Goal: Book appointment/travel/reservation

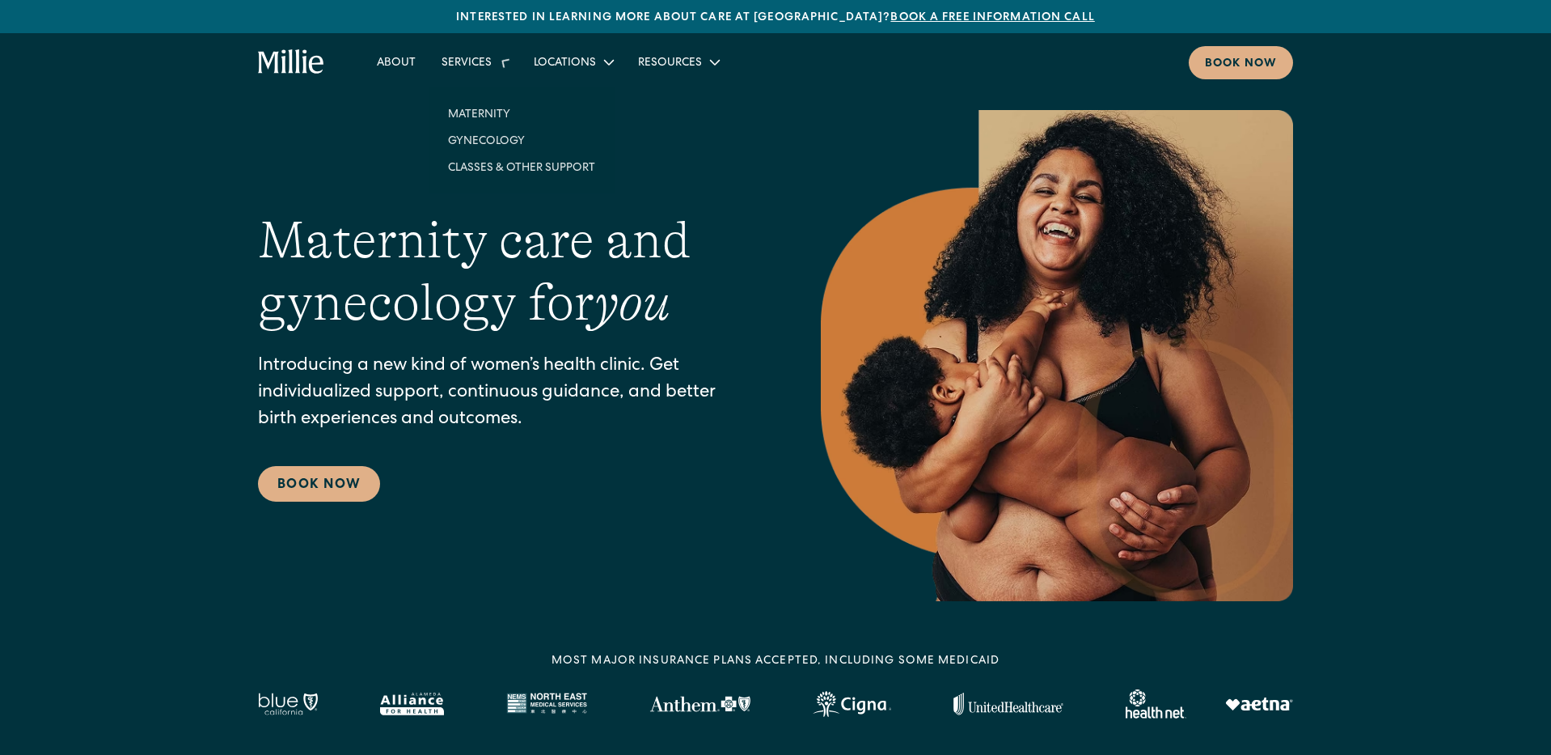
click at [480, 70] on div "Services" at bounding box center [467, 63] width 50 height 17
click at [487, 128] on link "Gynecology" at bounding box center [521, 128] width 173 height 27
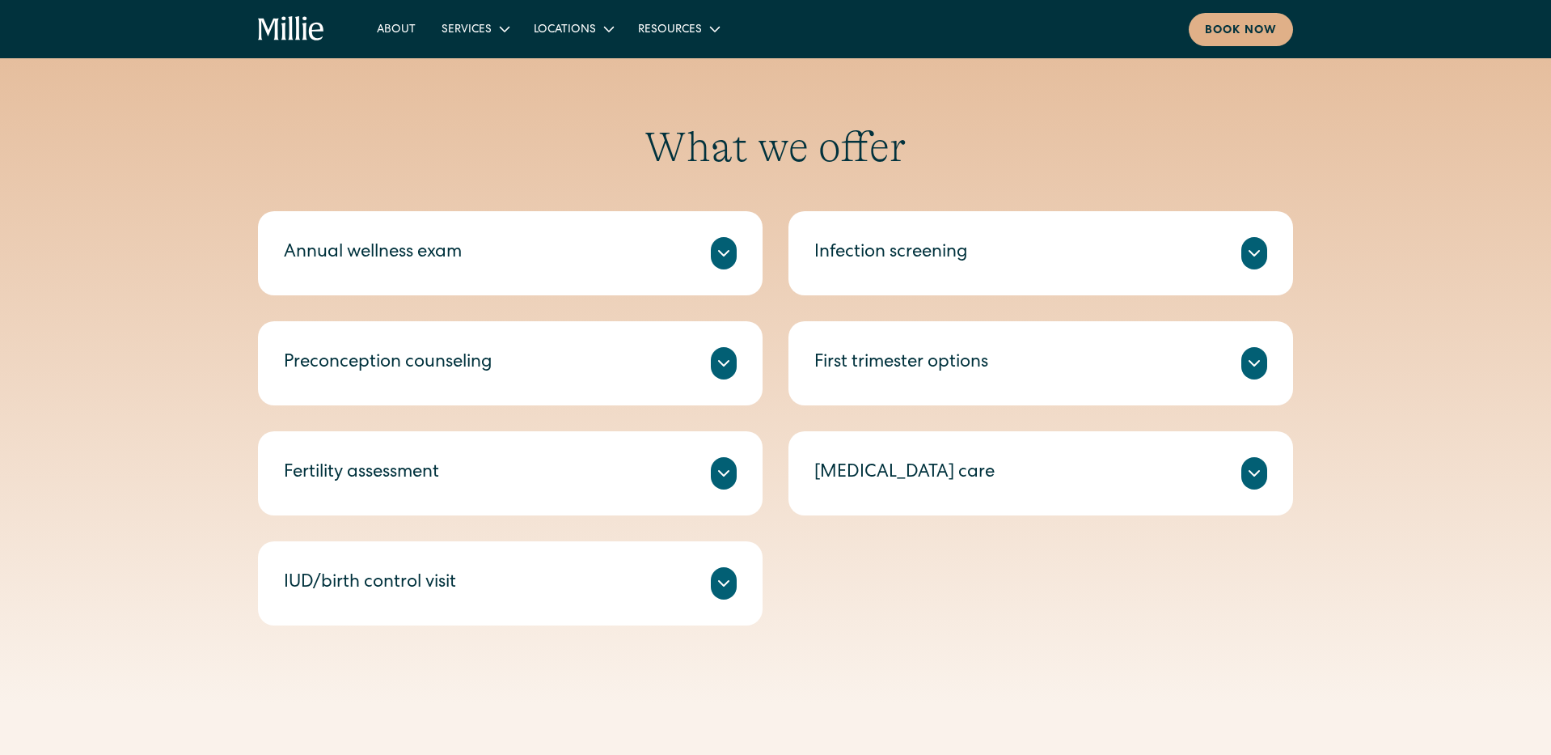
scroll to position [709, 0]
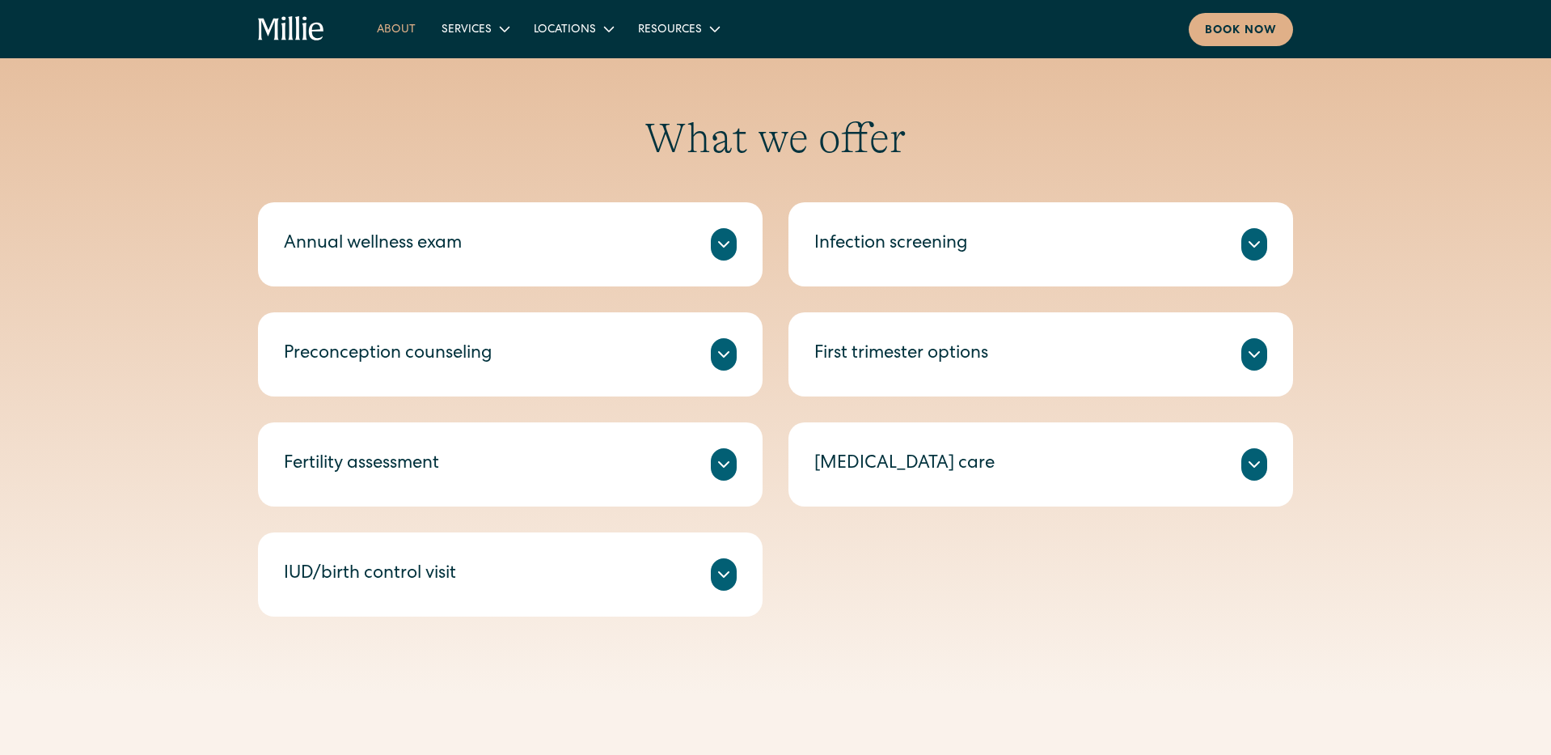
click at [390, 36] on link "About" at bounding box center [396, 28] width 65 height 27
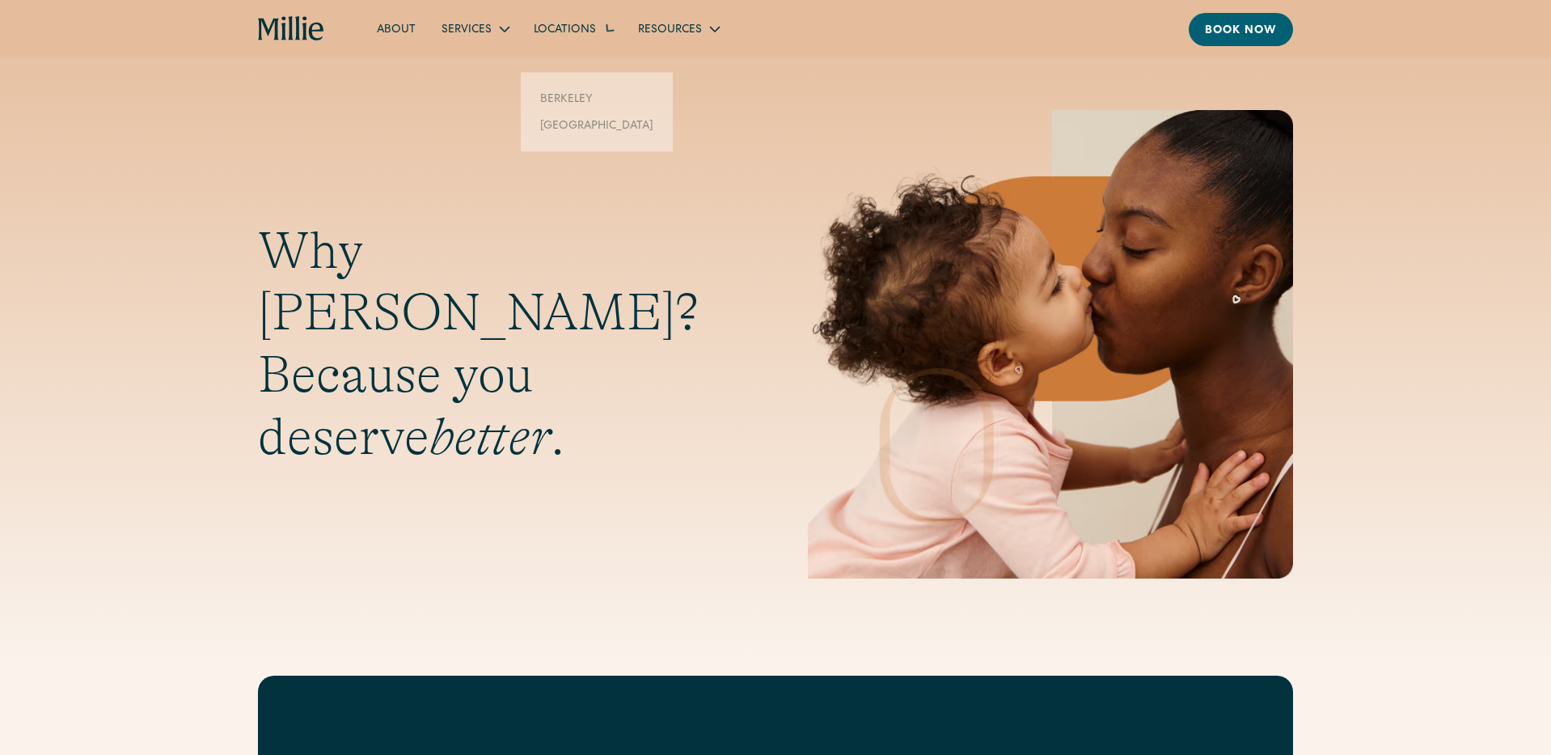
click at [552, 40] on div "Locations" at bounding box center [573, 28] width 104 height 27
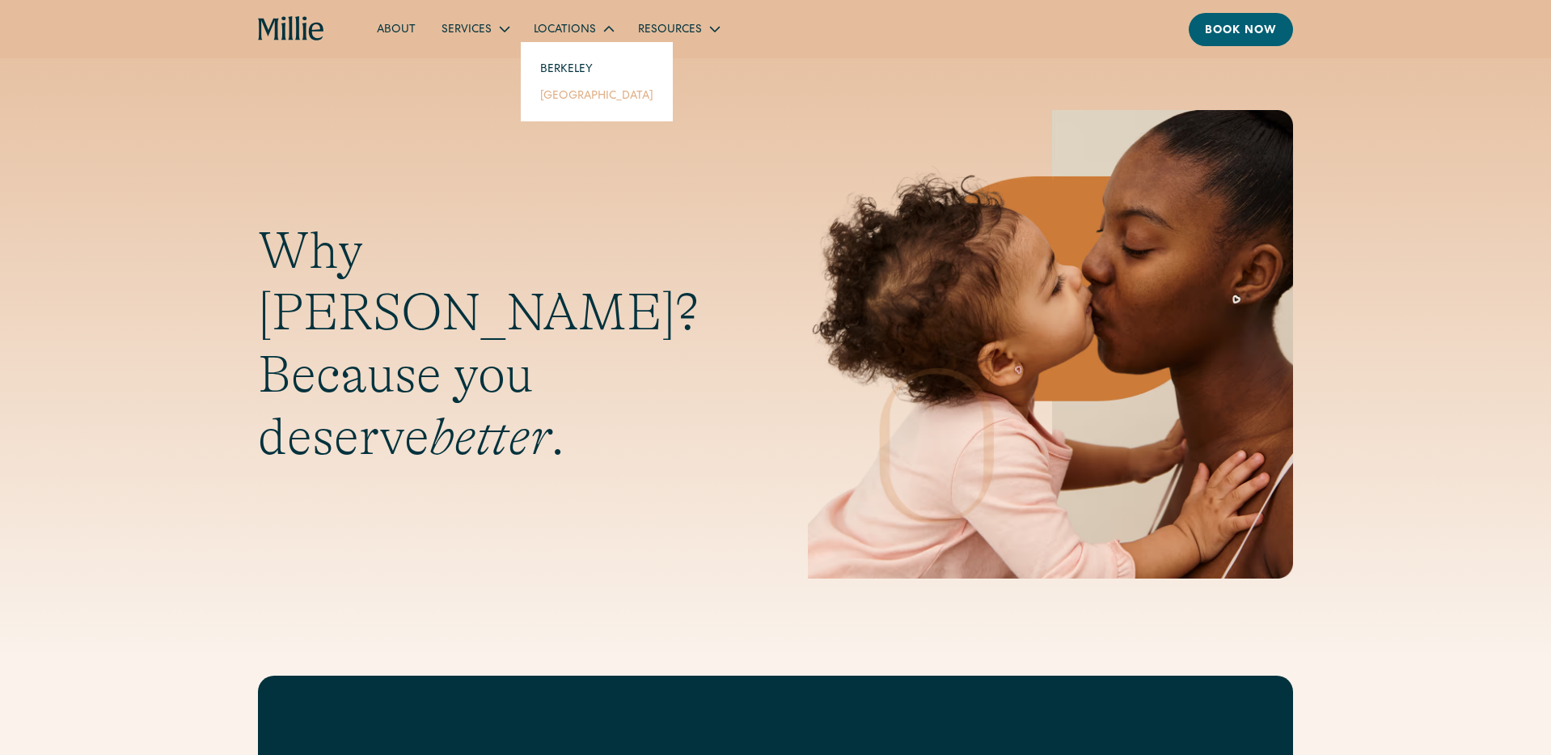
click at [585, 94] on link "[GEOGRAPHIC_DATA]" at bounding box center [596, 95] width 139 height 27
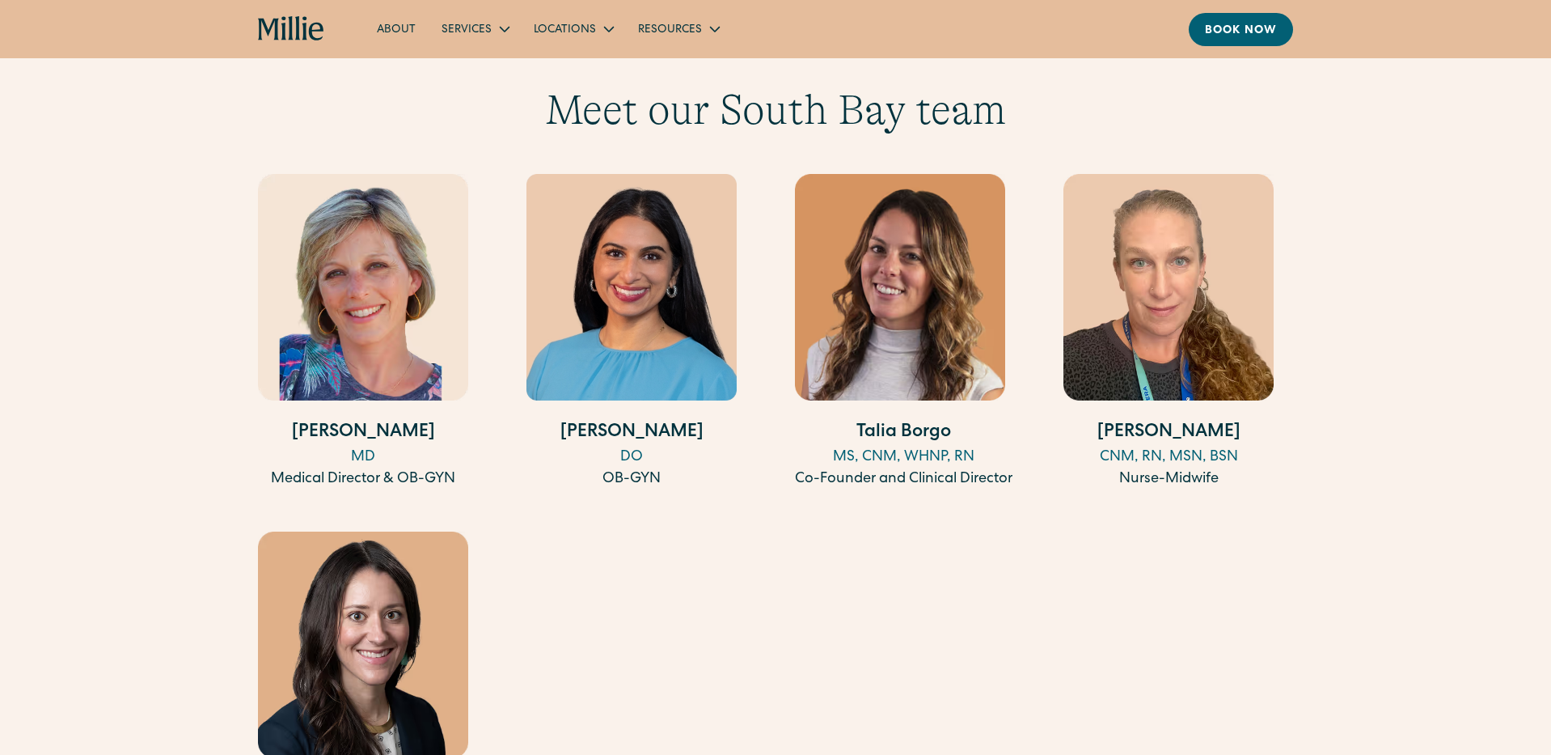
scroll to position [1580, 0]
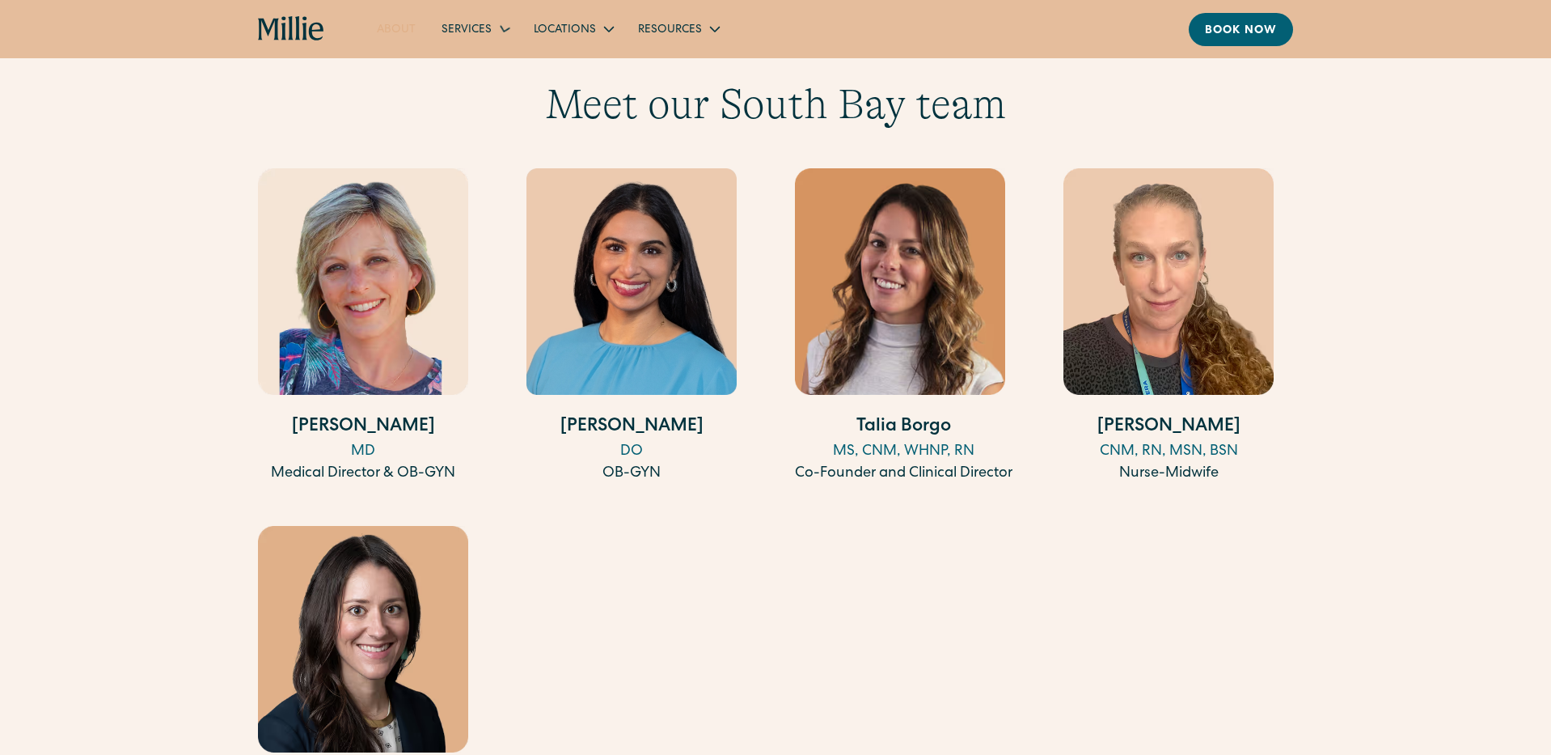
click at [404, 31] on link "About" at bounding box center [396, 28] width 65 height 27
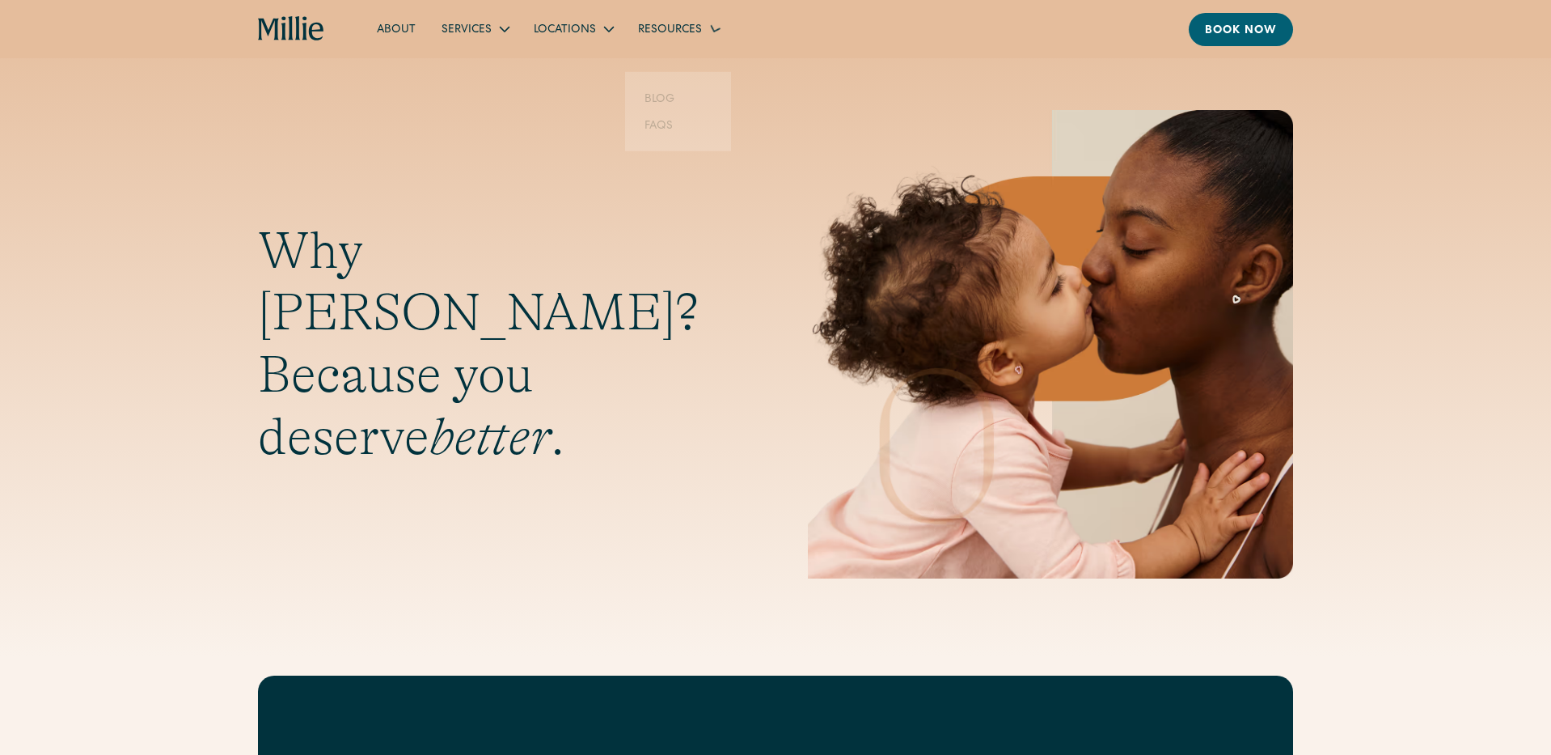
click at [663, 23] on div "Resources" at bounding box center [670, 30] width 64 height 17
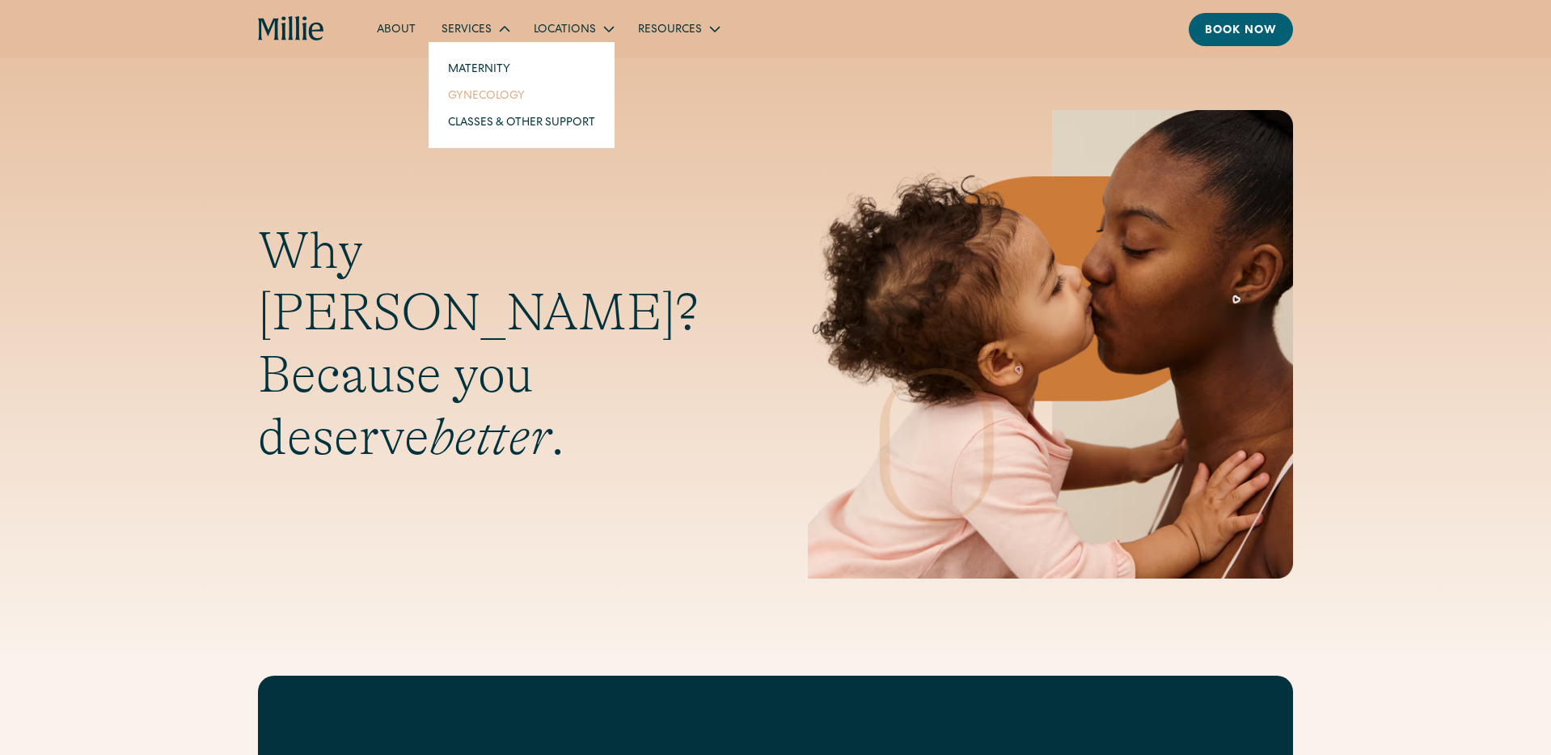
click at [501, 99] on link "Gynecology" at bounding box center [521, 95] width 173 height 27
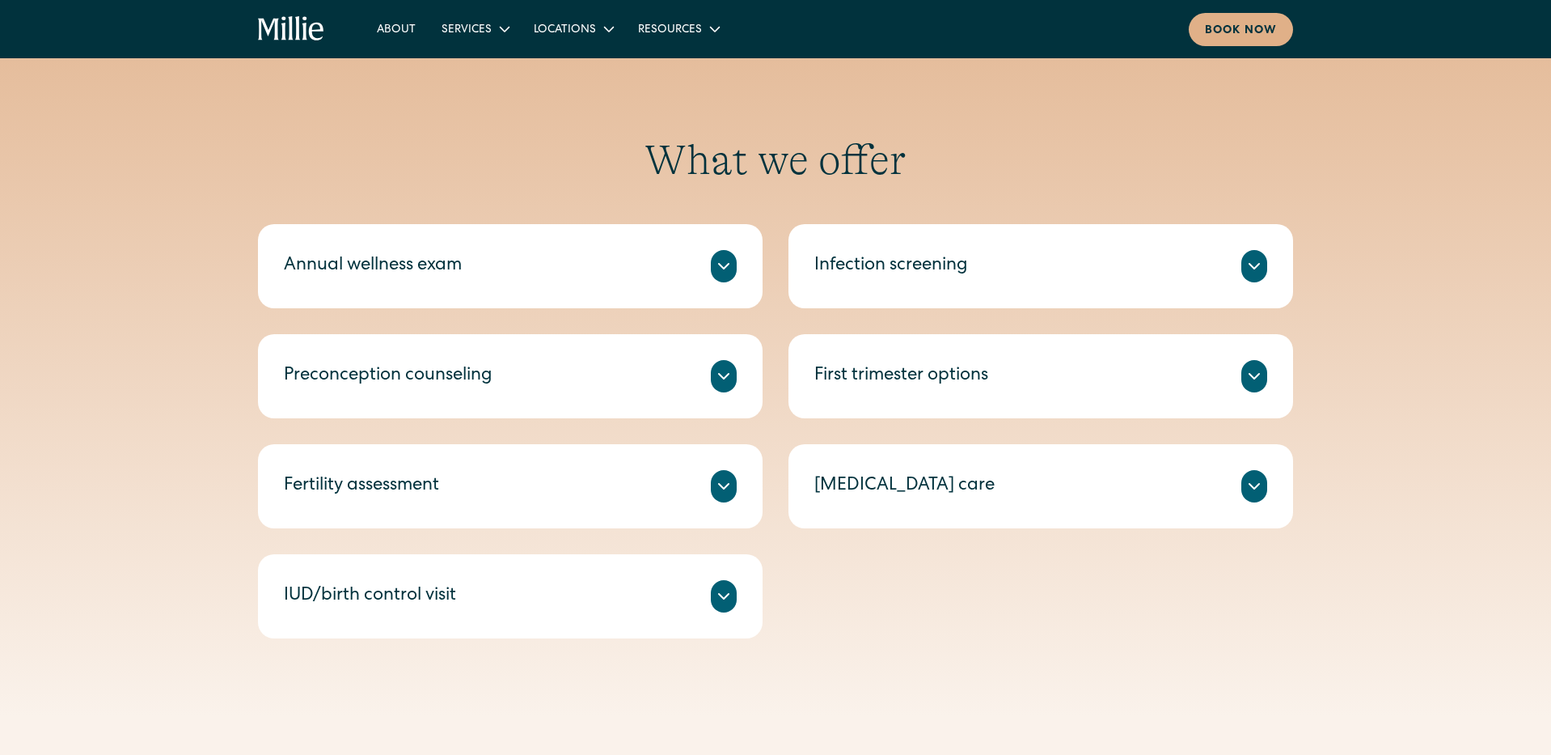
scroll to position [699, 0]
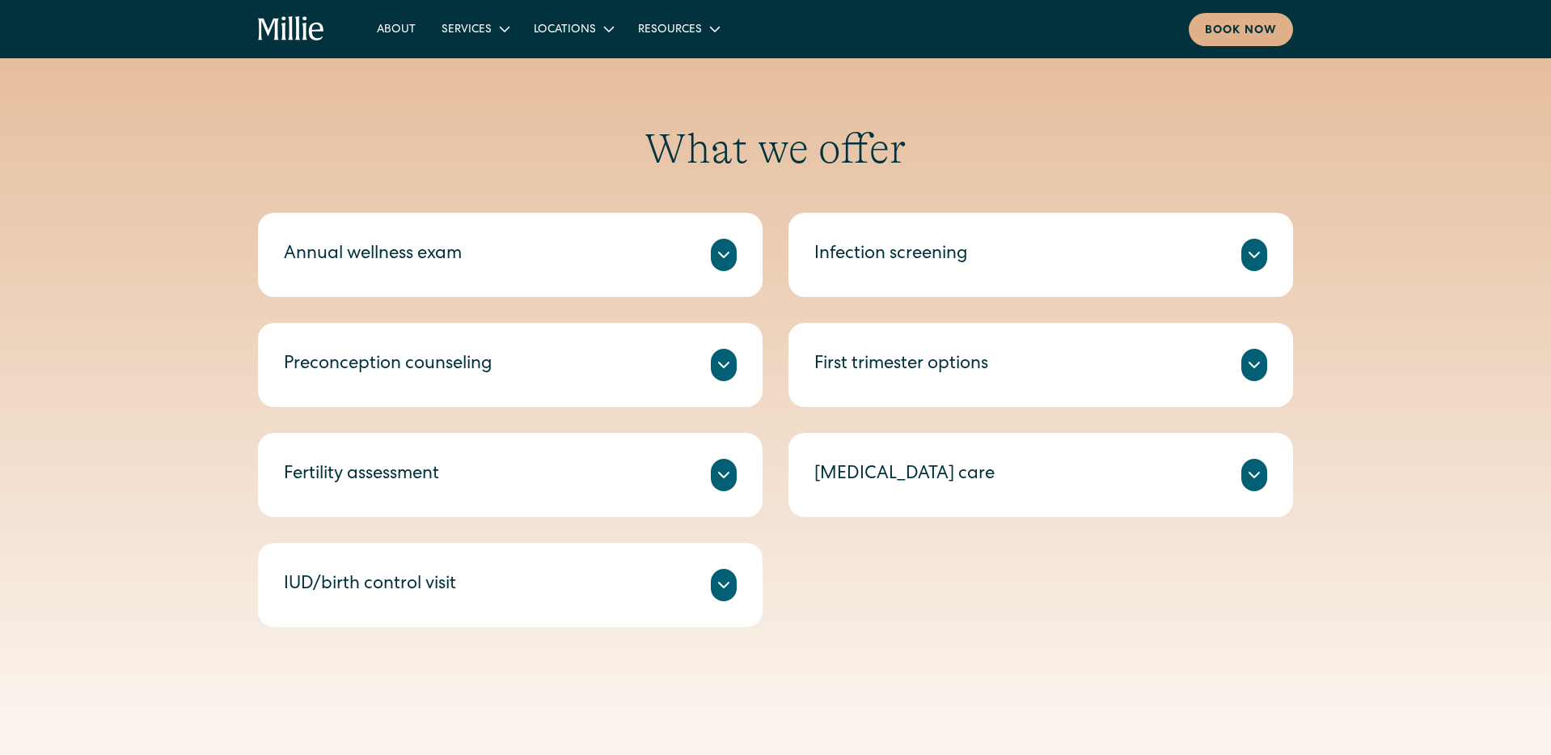
click at [1270, 362] on div "First trimester options Unsure if you want to continue your pregnancy? Speak wi…" at bounding box center [1040, 365] width 505 height 84
click at [1249, 362] on icon at bounding box center [1254, 364] width 10 height 5
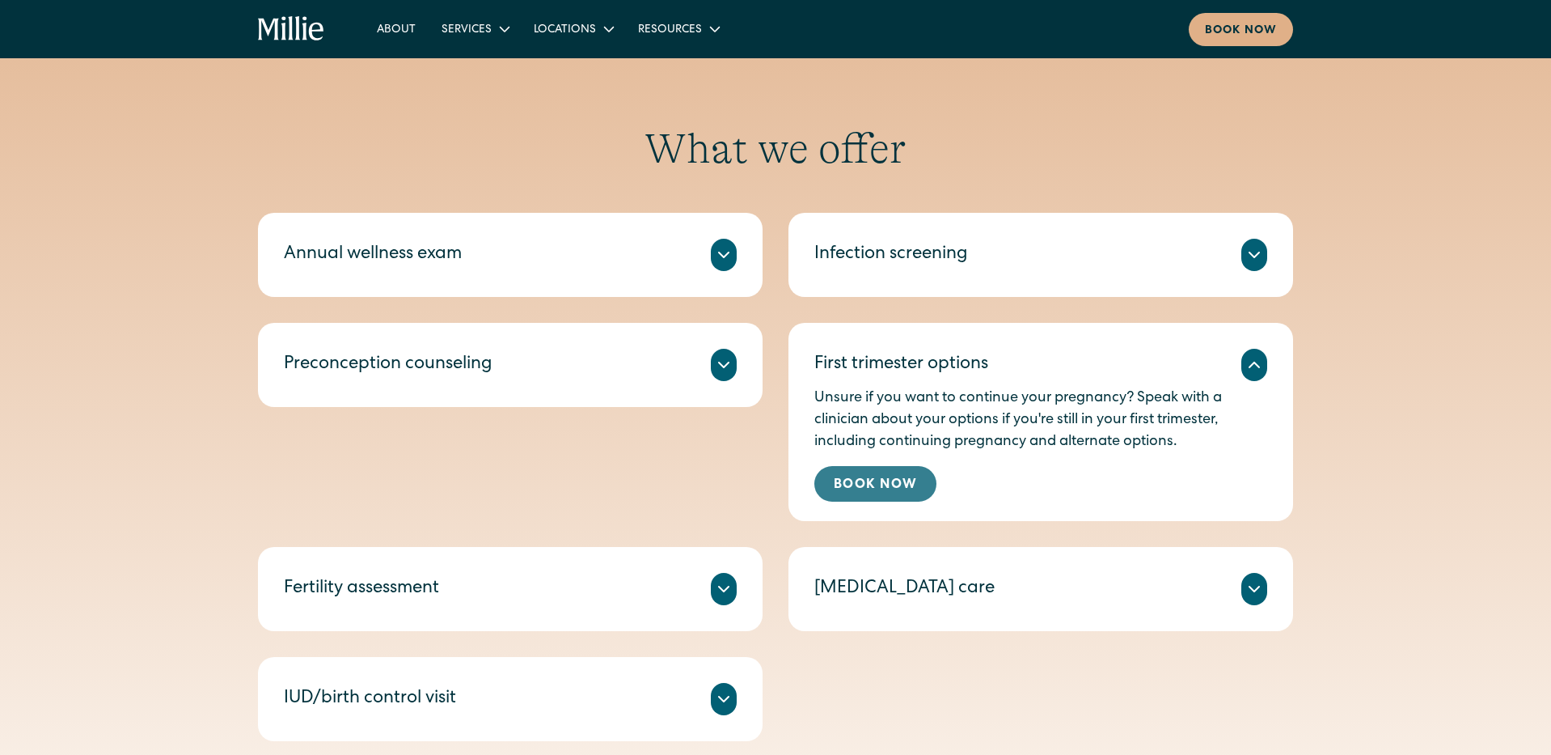
click at [910, 488] on link "Book Now" at bounding box center [875, 484] width 122 height 36
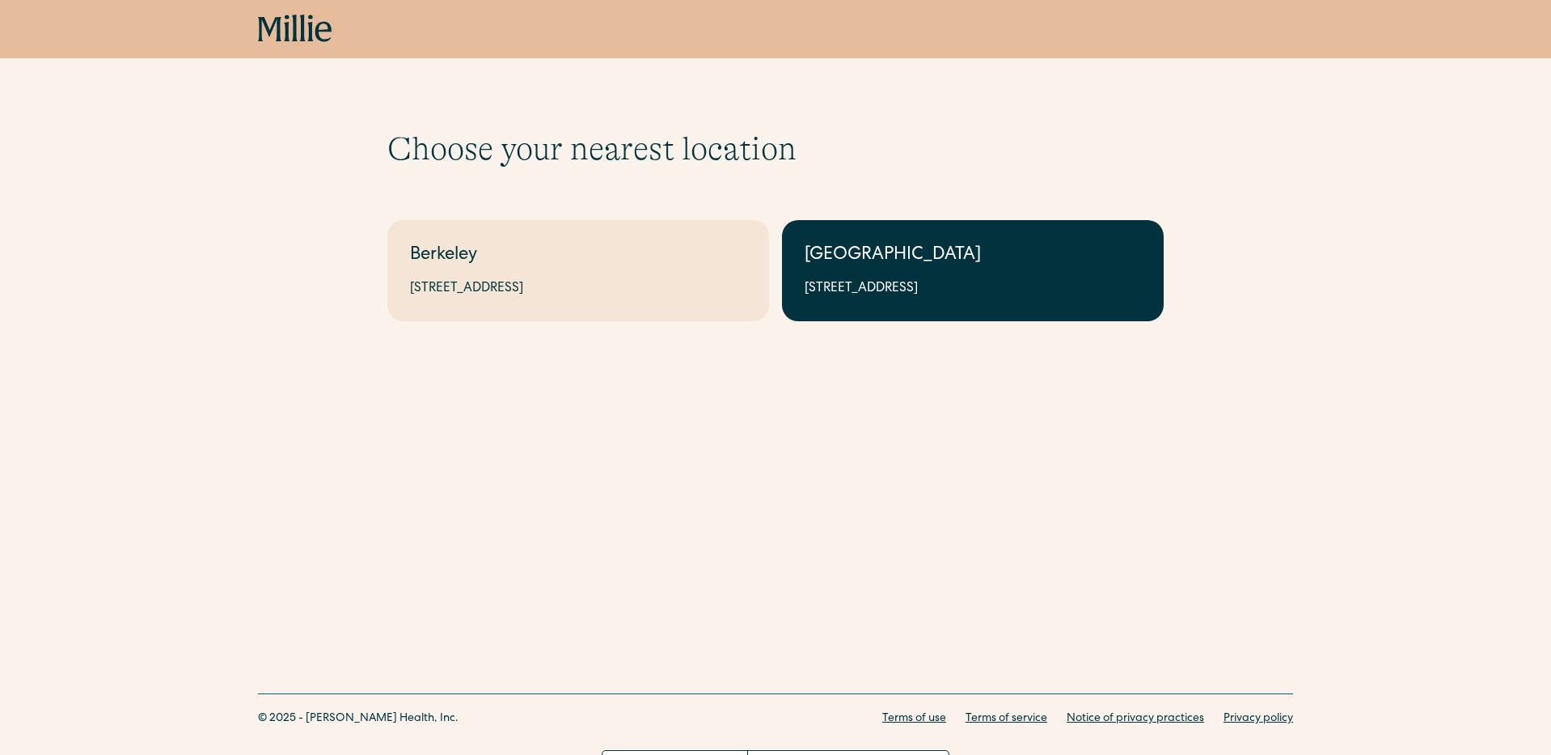
click at [1082, 225] on link "South Bay 1471 Saratoga Ave, Suite 101, San Jose, CA 95129" at bounding box center [973, 270] width 382 height 101
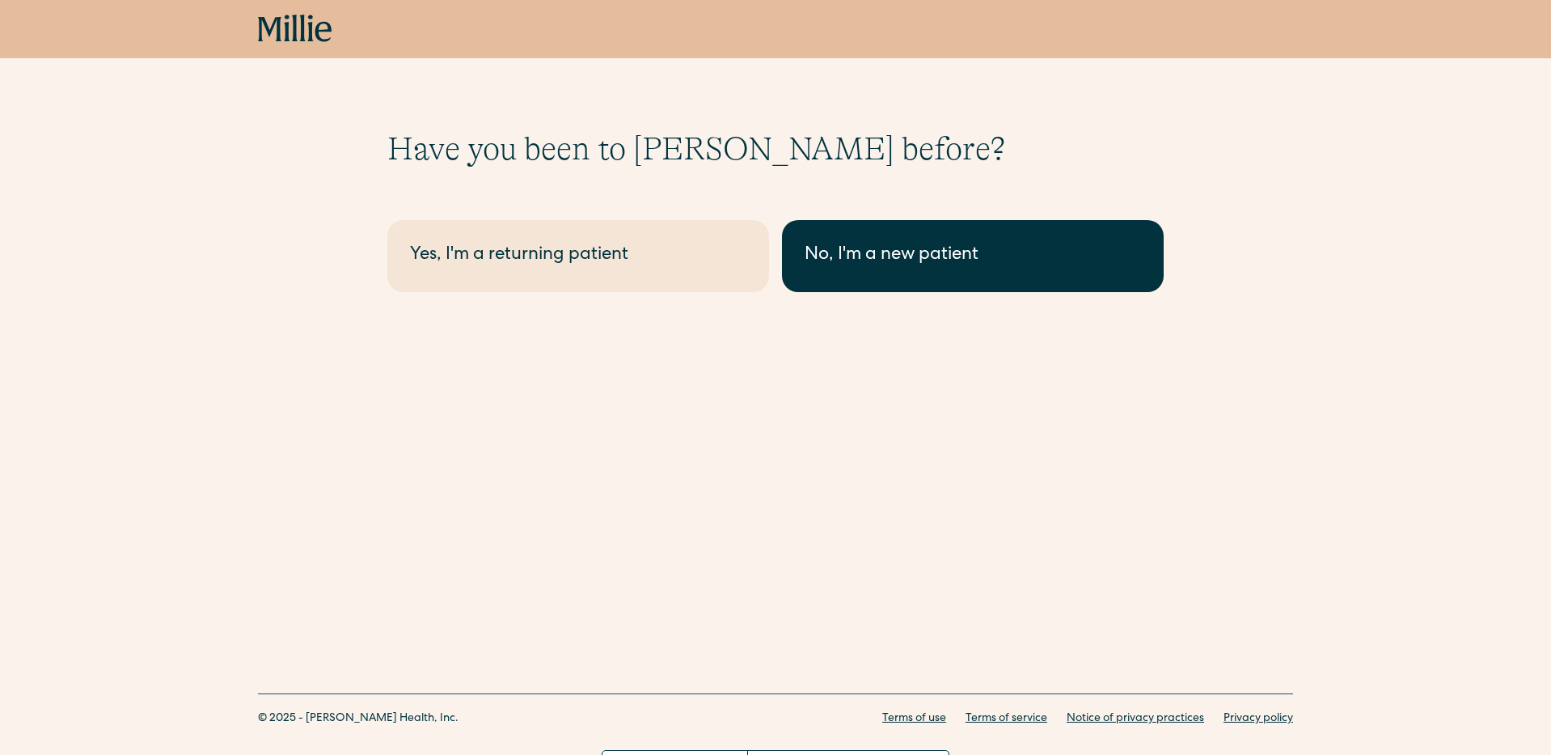
click at [956, 251] on div "No, I'm a new patient" at bounding box center [973, 256] width 336 height 27
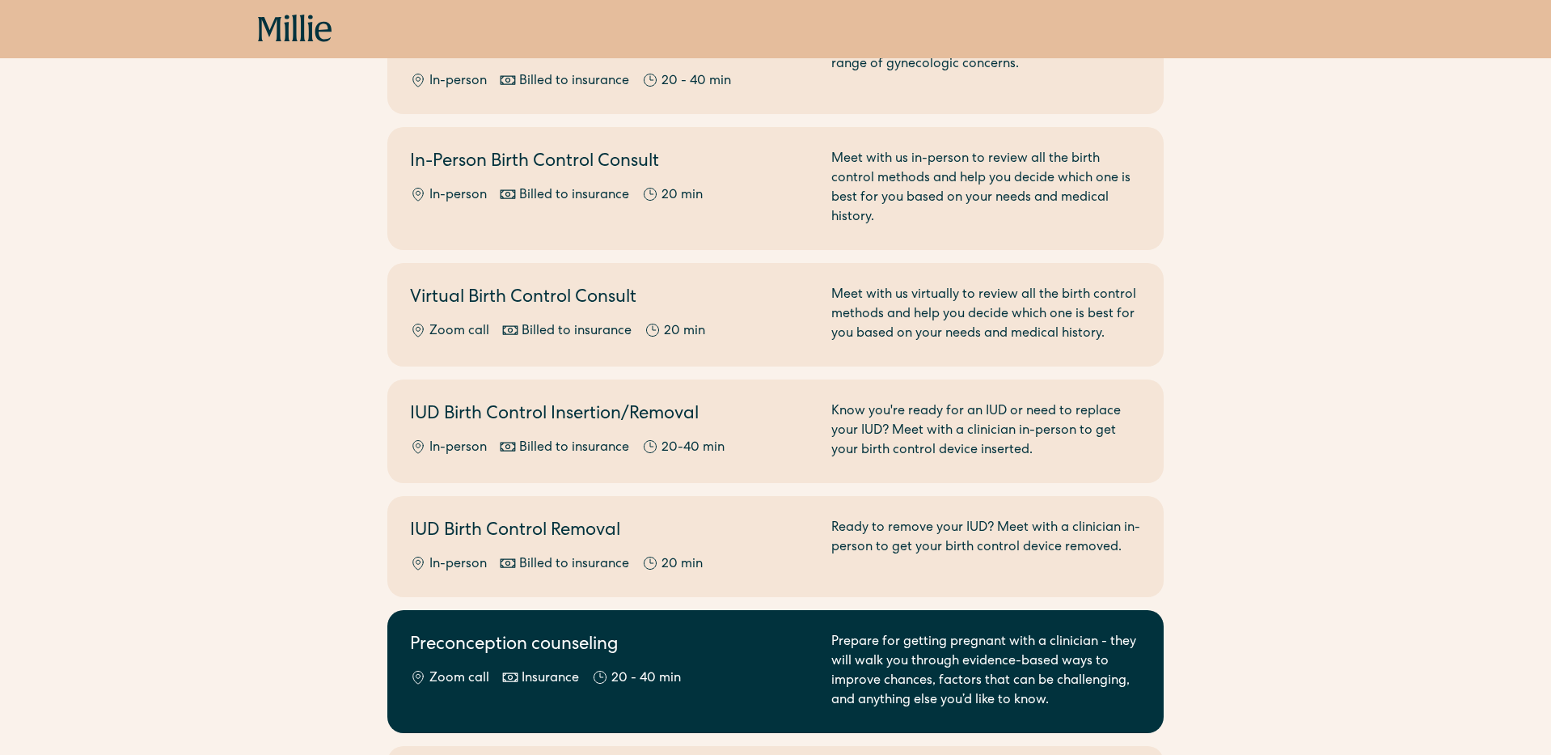
scroll to position [560, 0]
